Goal: Check status: Check status

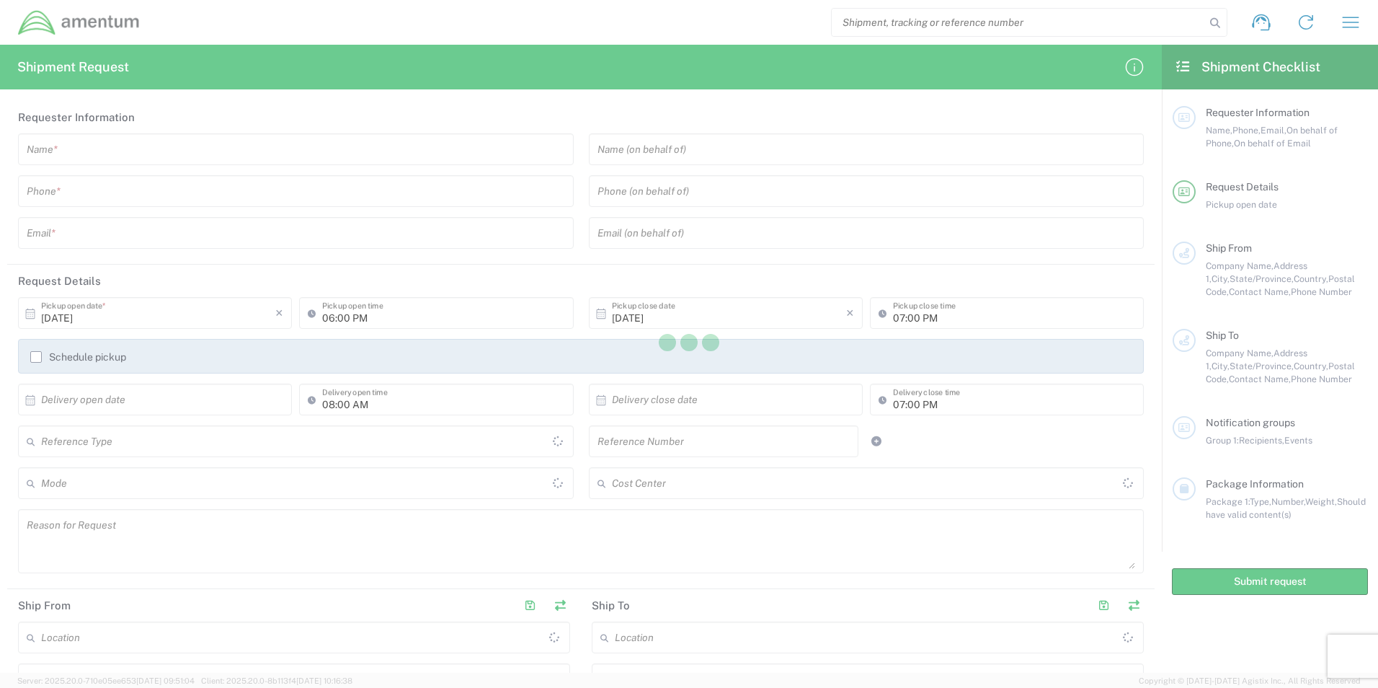
type input "[GEOGRAPHIC_DATA]"
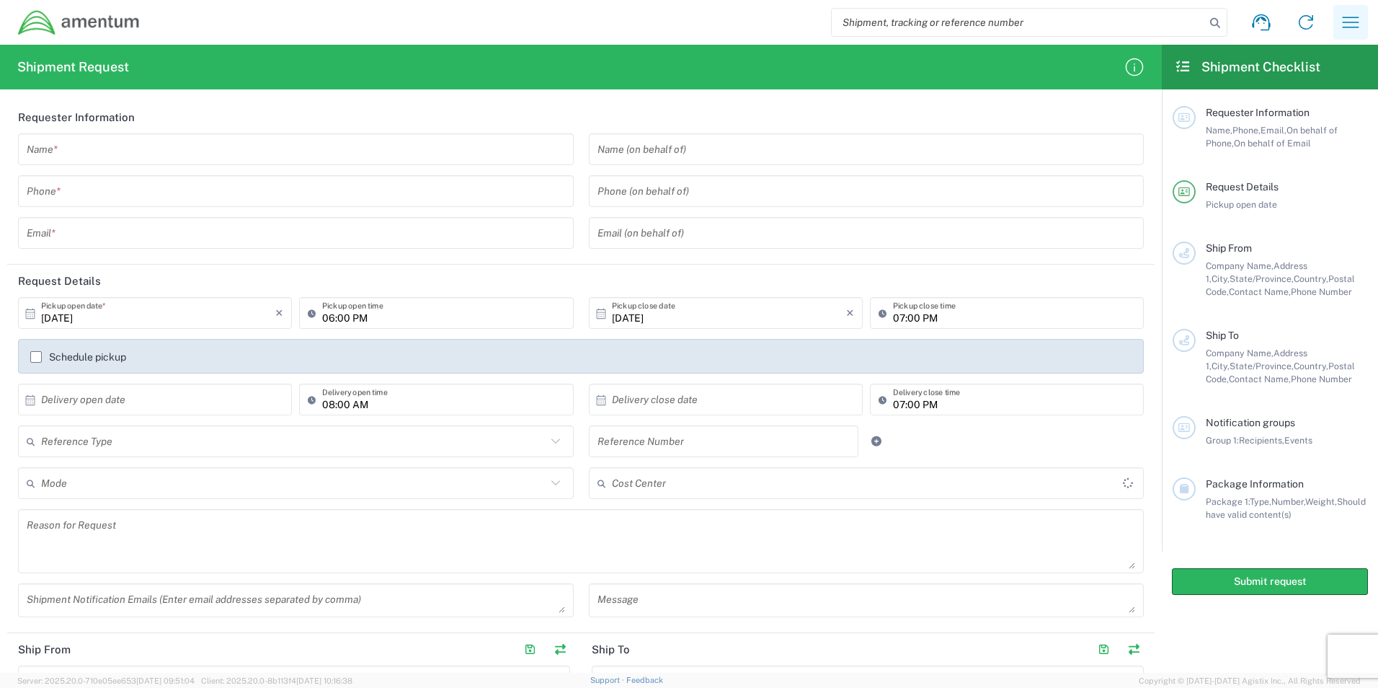
click at [1349, 22] on icon "button" at bounding box center [1350, 22] width 23 height 23
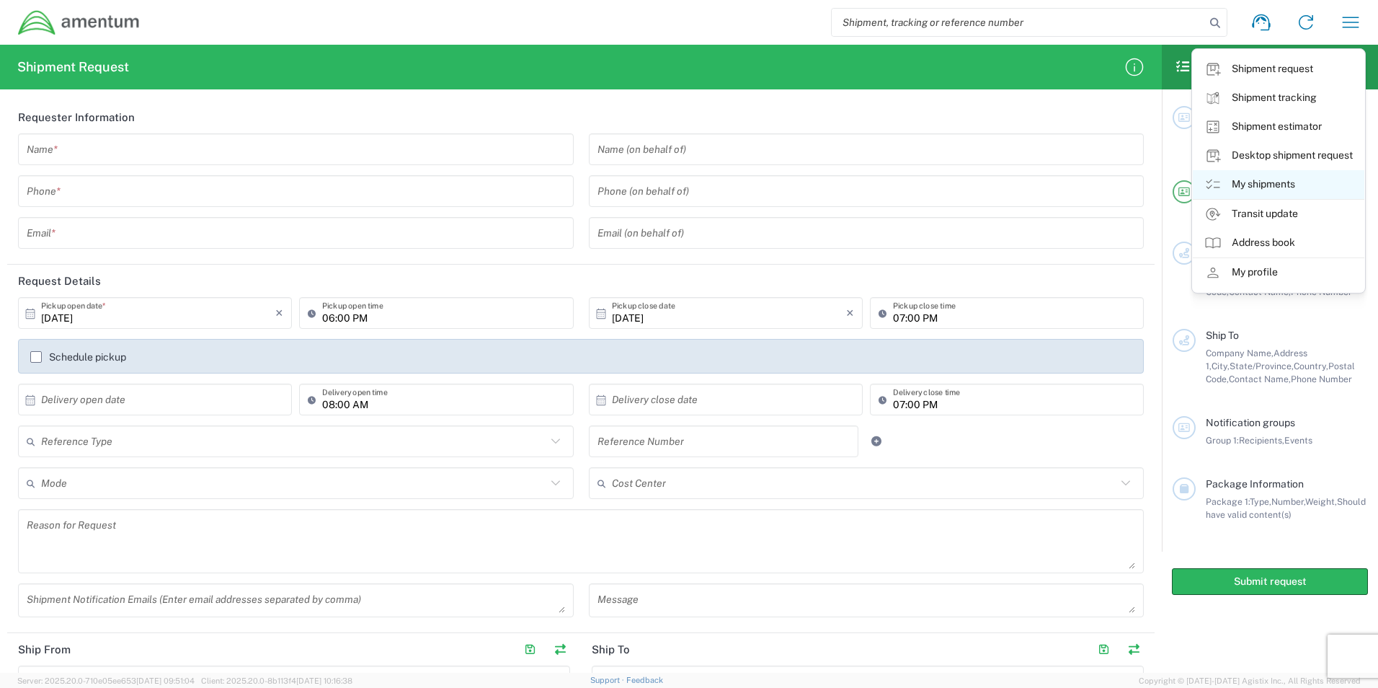
click at [1255, 184] on link "My shipments" at bounding box center [1279, 184] width 172 height 29
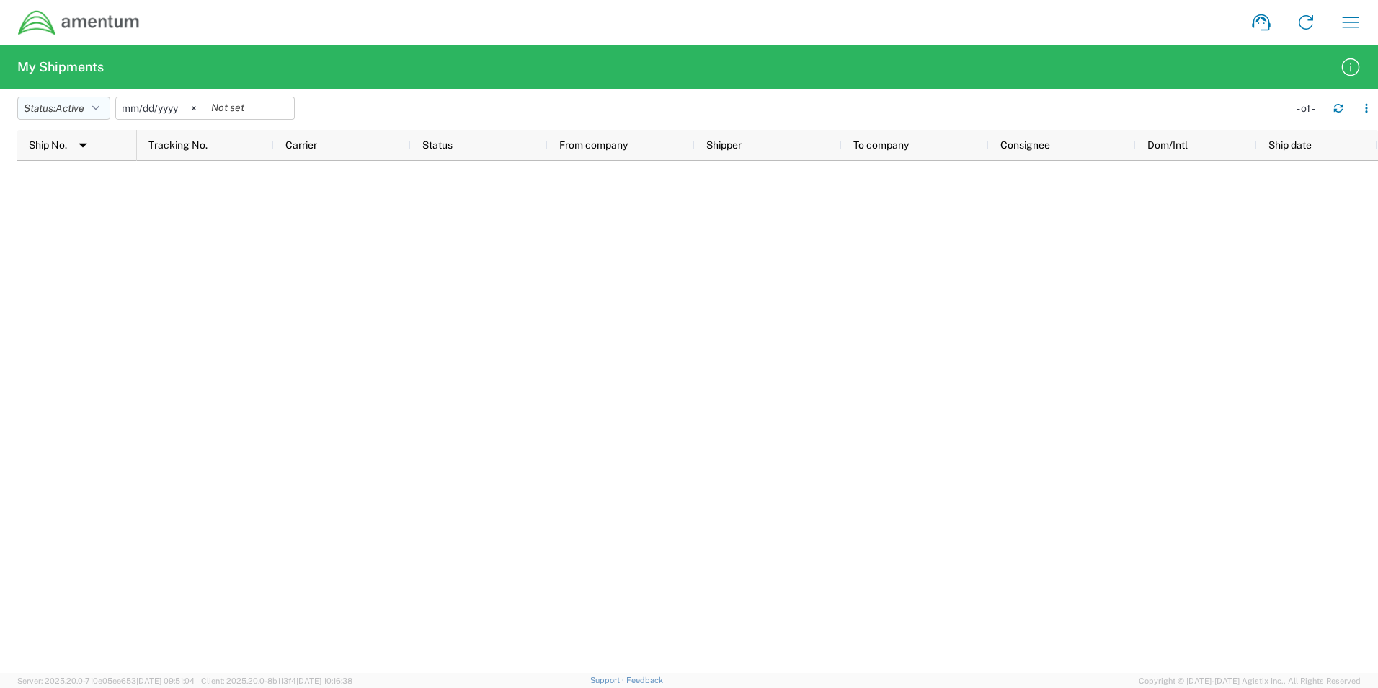
click at [99, 110] on icon "button" at bounding box center [95, 108] width 7 height 10
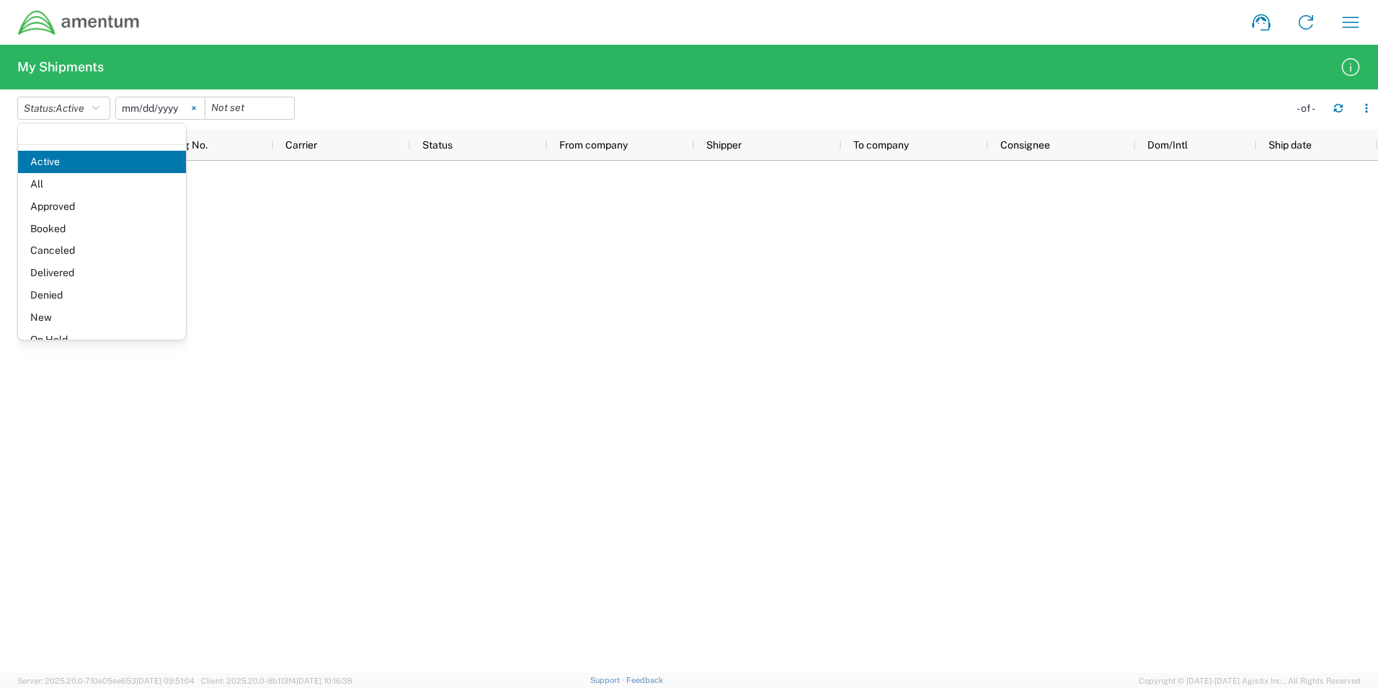
click at [203, 105] on svg-icon at bounding box center [194, 108] width 22 height 22
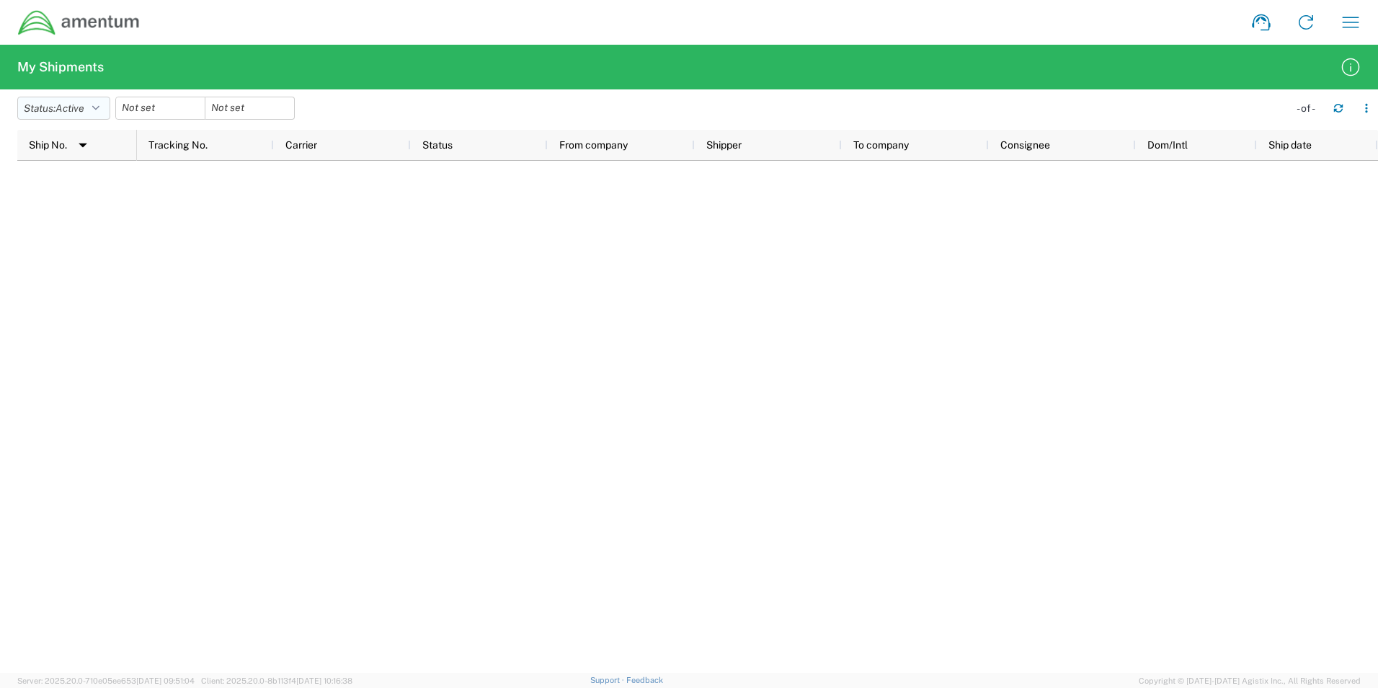
click at [105, 105] on button "Status: Active" at bounding box center [63, 108] width 93 height 23
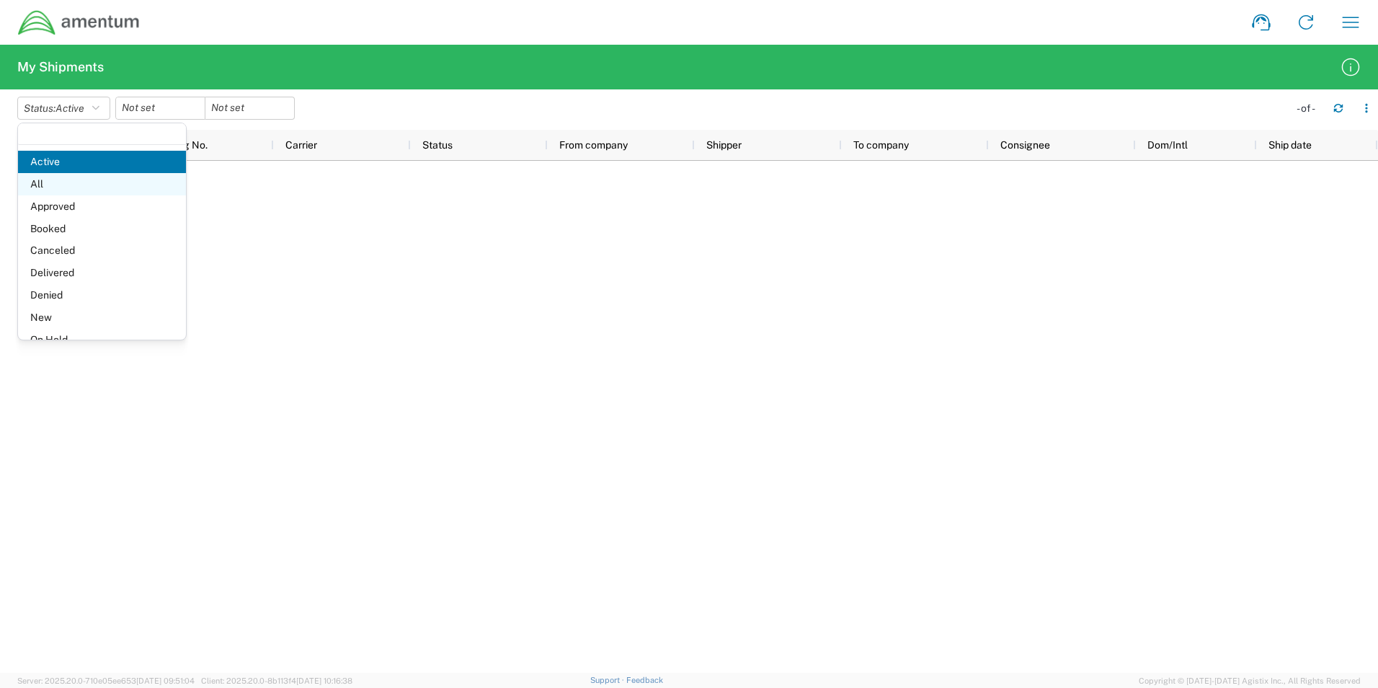
click at [58, 184] on span "All" at bounding box center [102, 184] width 168 height 22
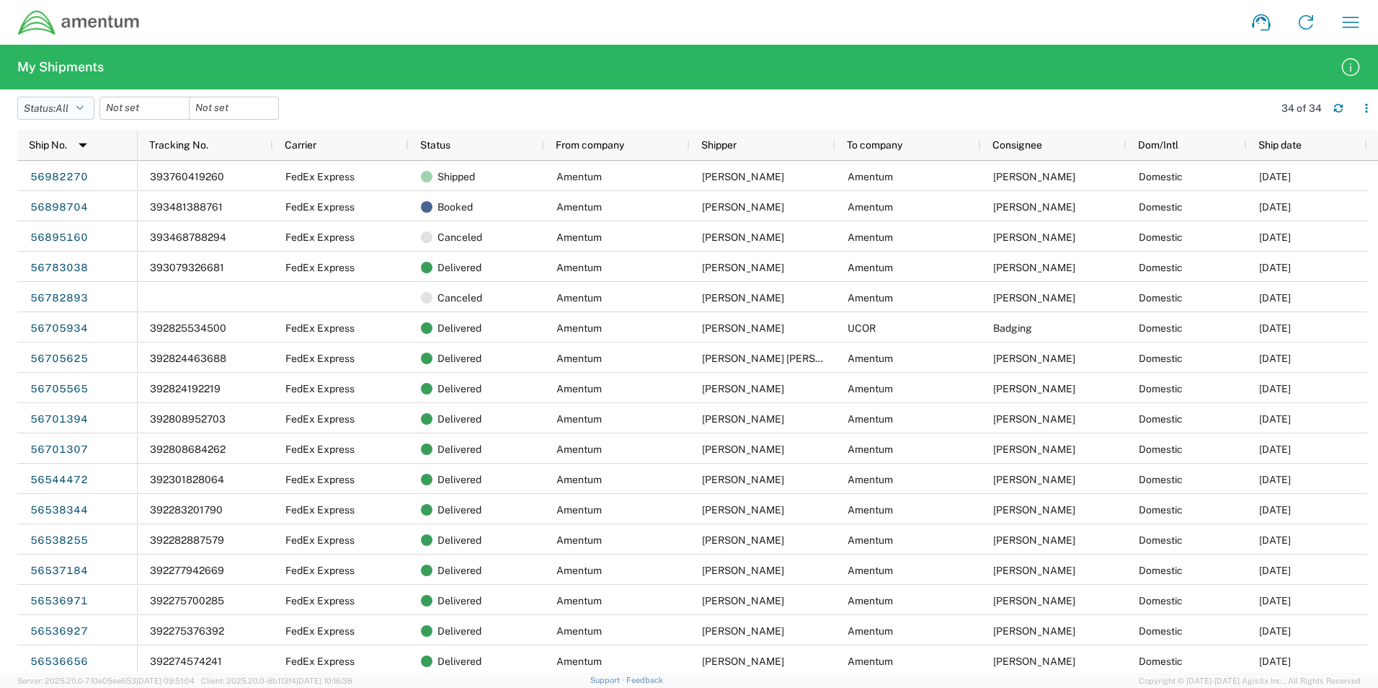
click at [84, 105] on icon "button" at bounding box center [79, 108] width 7 height 10
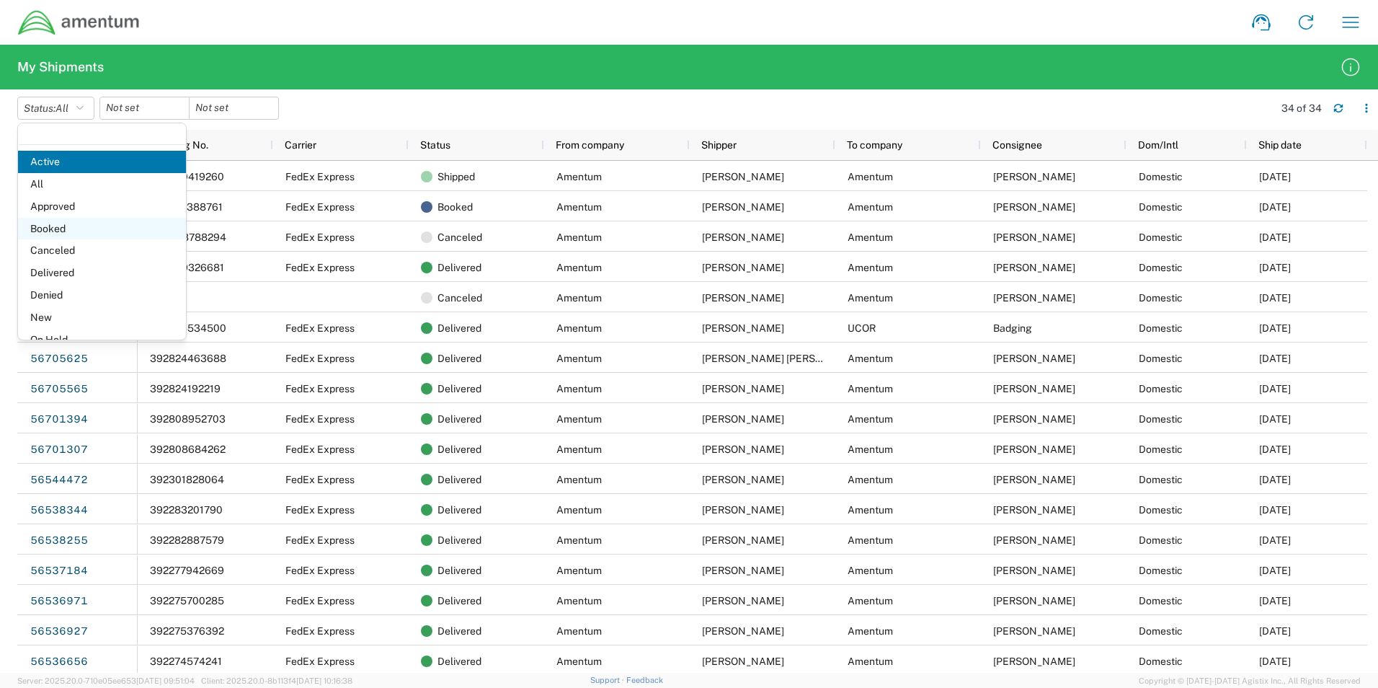
click at [32, 225] on span "Booked" at bounding box center [102, 229] width 168 height 22
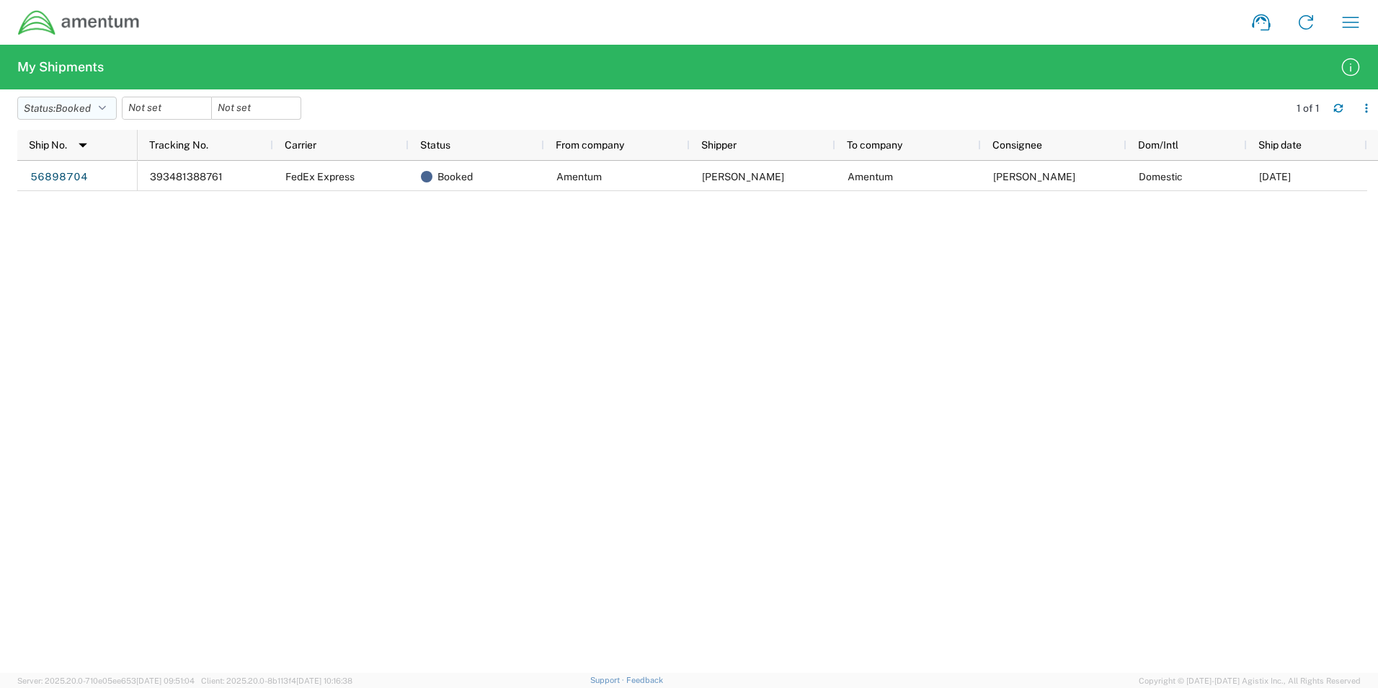
click at [103, 108] on icon "button" at bounding box center [102, 108] width 7 height 10
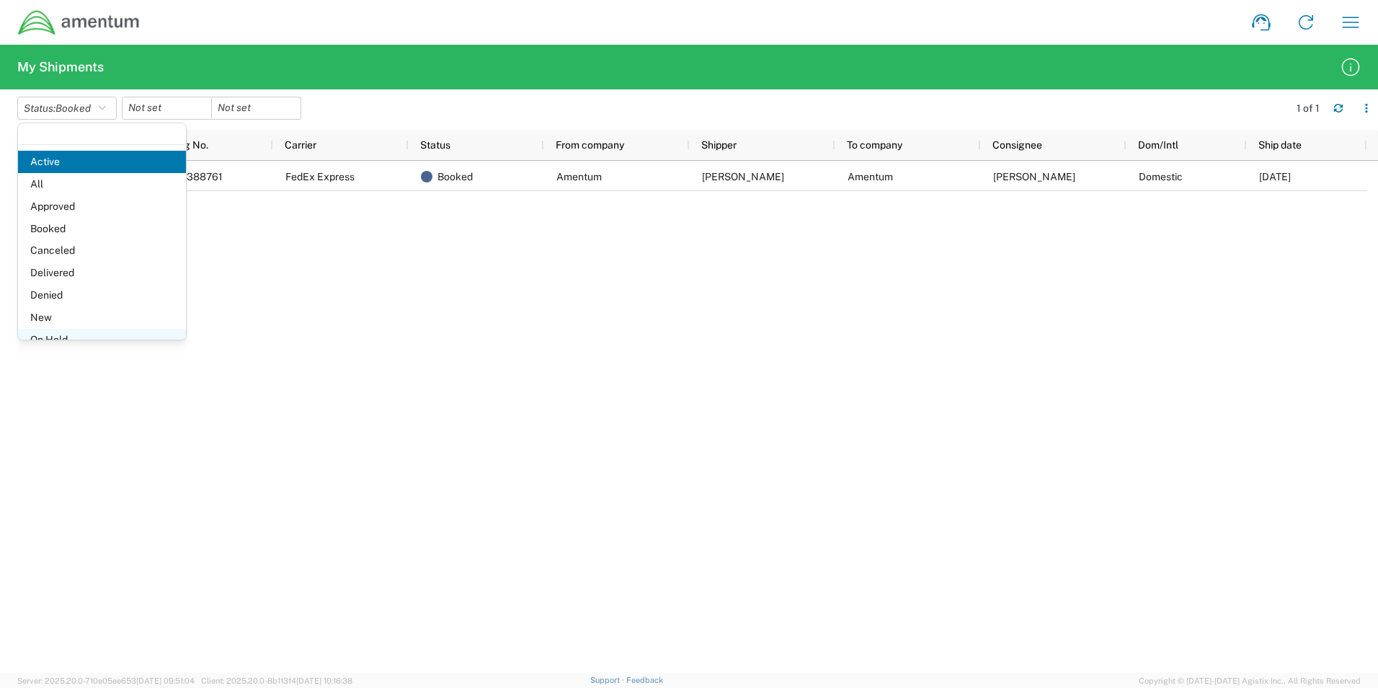
click at [67, 334] on span "On Hold" at bounding box center [102, 340] width 168 height 22
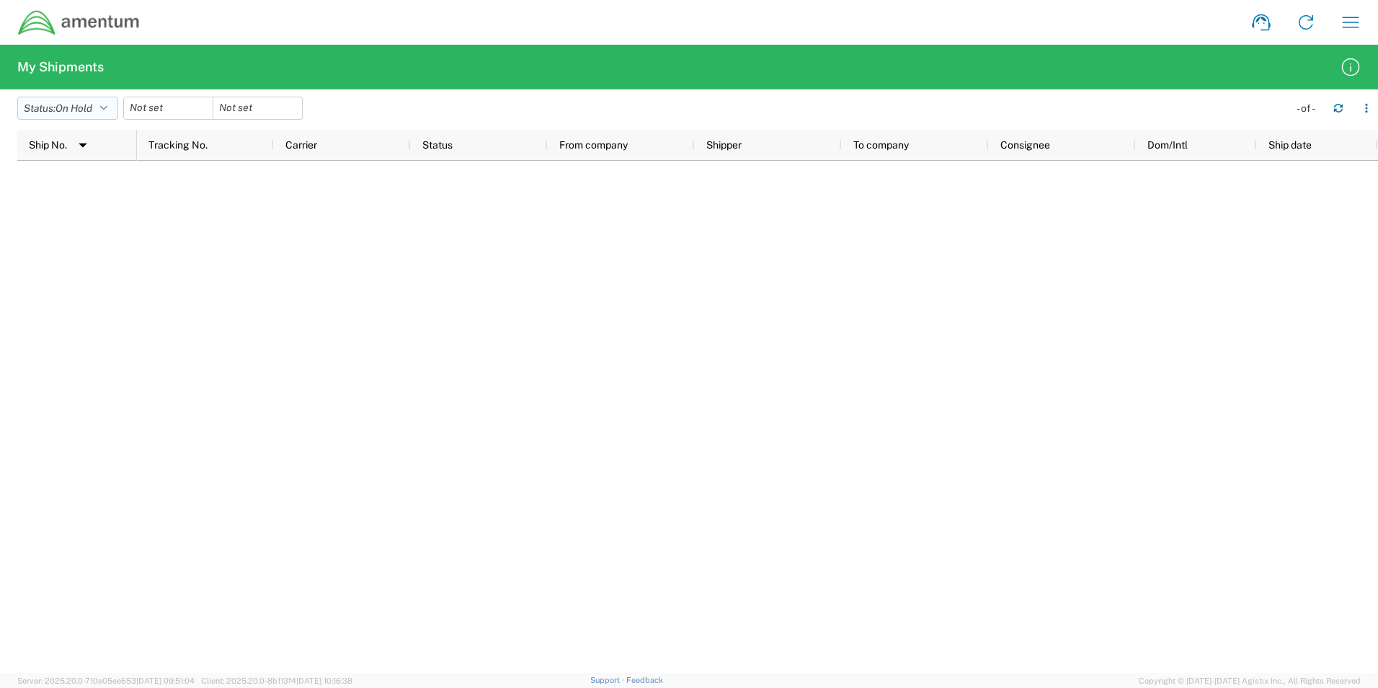
click at [107, 105] on icon "button" at bounding box center [103, 108] width 7 height 10
click at [67, 277] on span "Pending" at bounding box center [102, 278] width 168 height 22
click at [108, 111] on icon "button" at bounding box center [104, 108] width 7 height 10
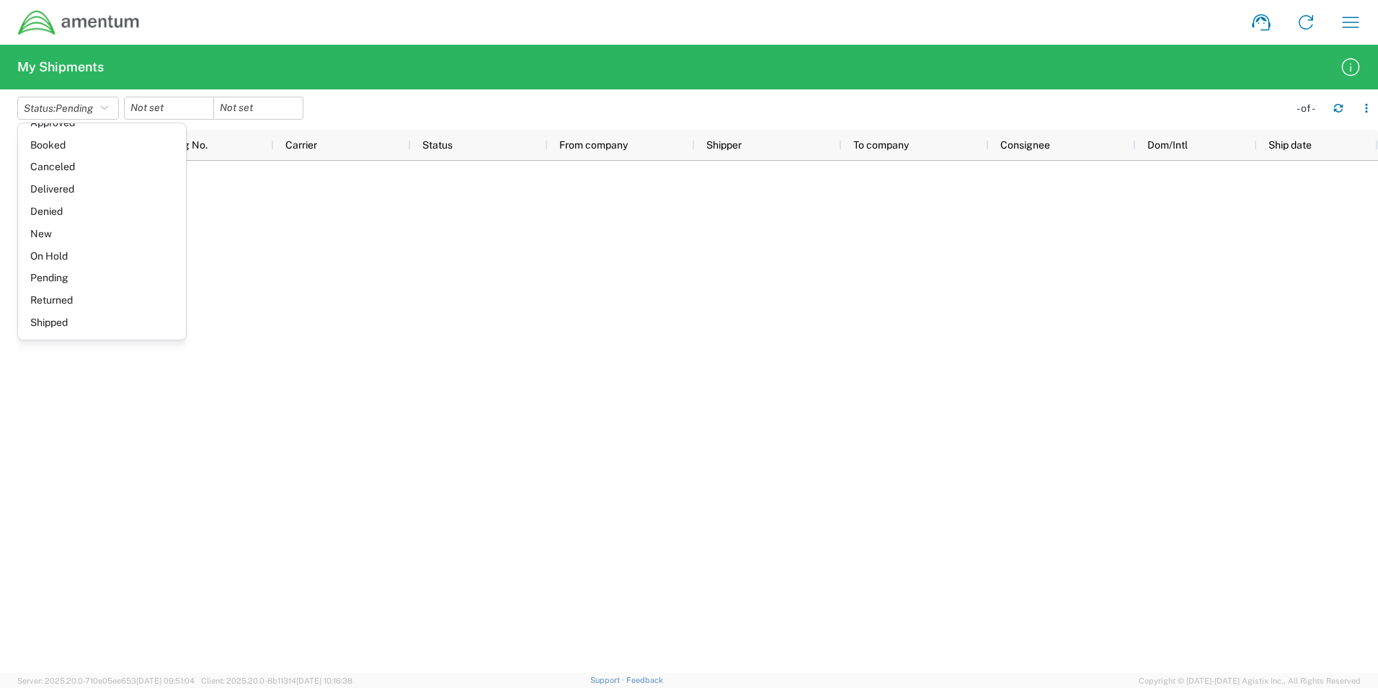
click at [362, 286] on div at bounding box center [757, 417] width 1241 height 512
